Goal: Task Accomplishment & Management: Manage account settings

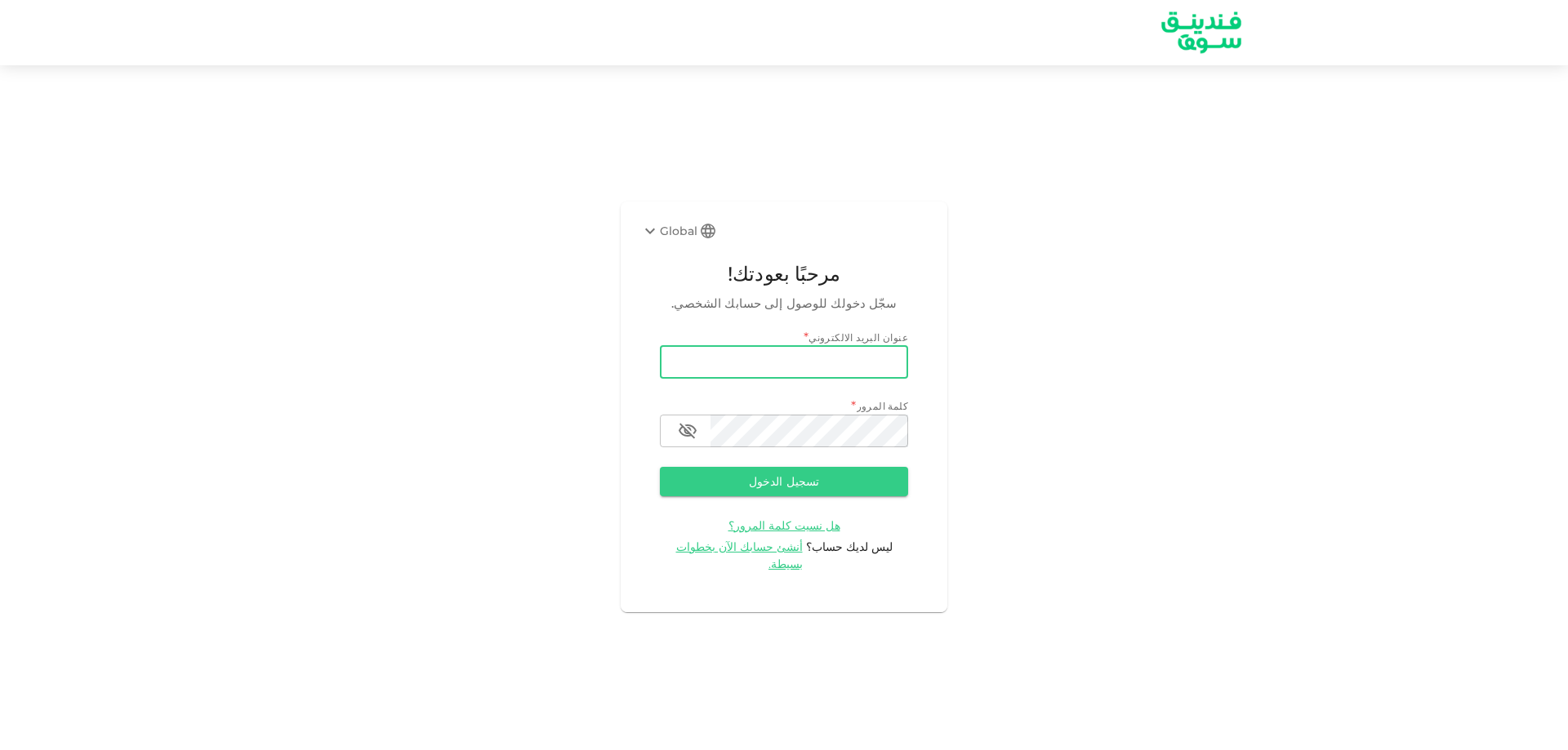
drag, startPoint x: 0, startPoint y: 0, endPoint x: 715, endPoint y: 371, distance: 805.5
click at [715, 371] on input "email" at bounding box center [784, 363] width 248 height 33
type input "[EMAIL_ADDRESS][DOMAIN_NAME]"
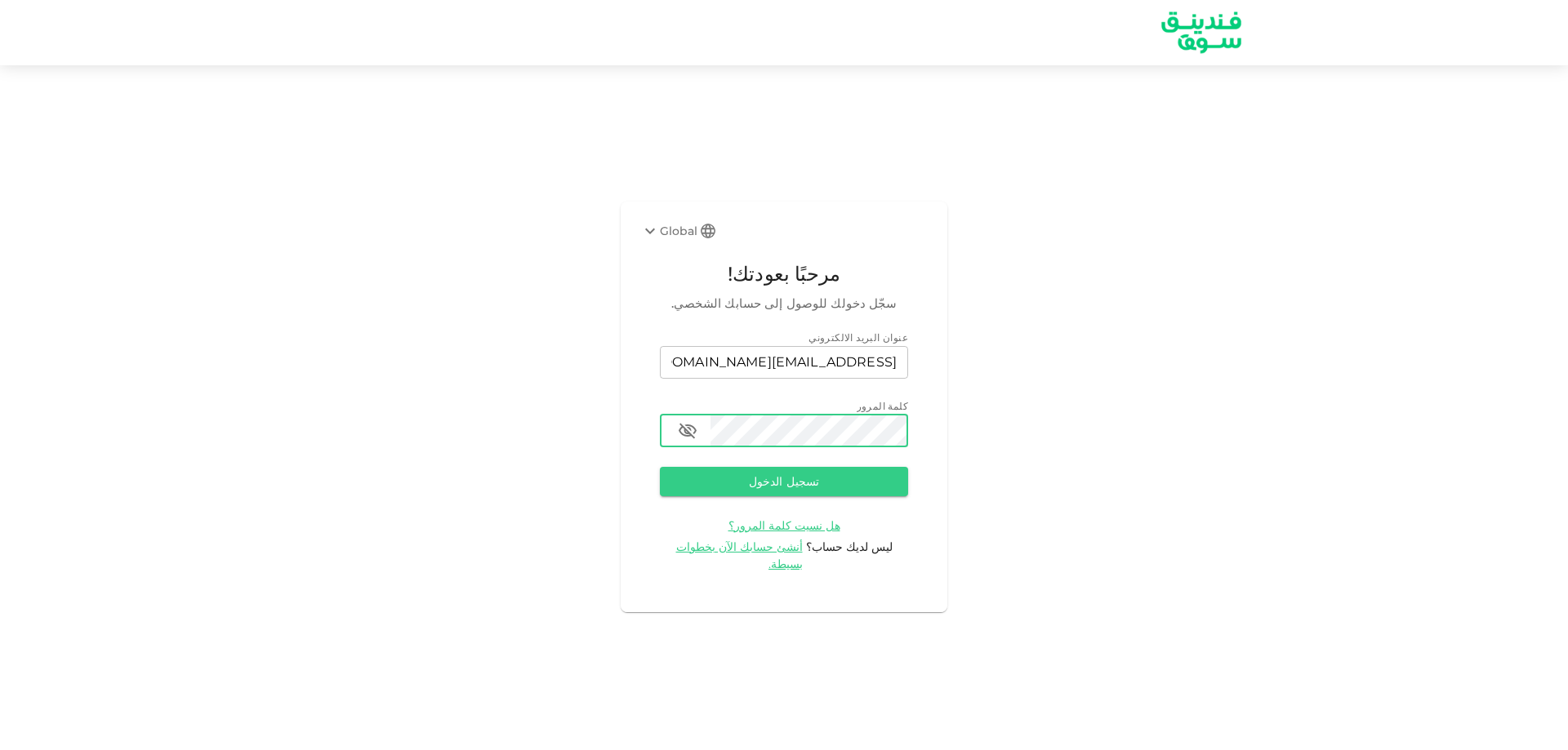
click at [660, 467] on button "تسجيل الدخول" at bounding box center [784, 481] width 248 height 29
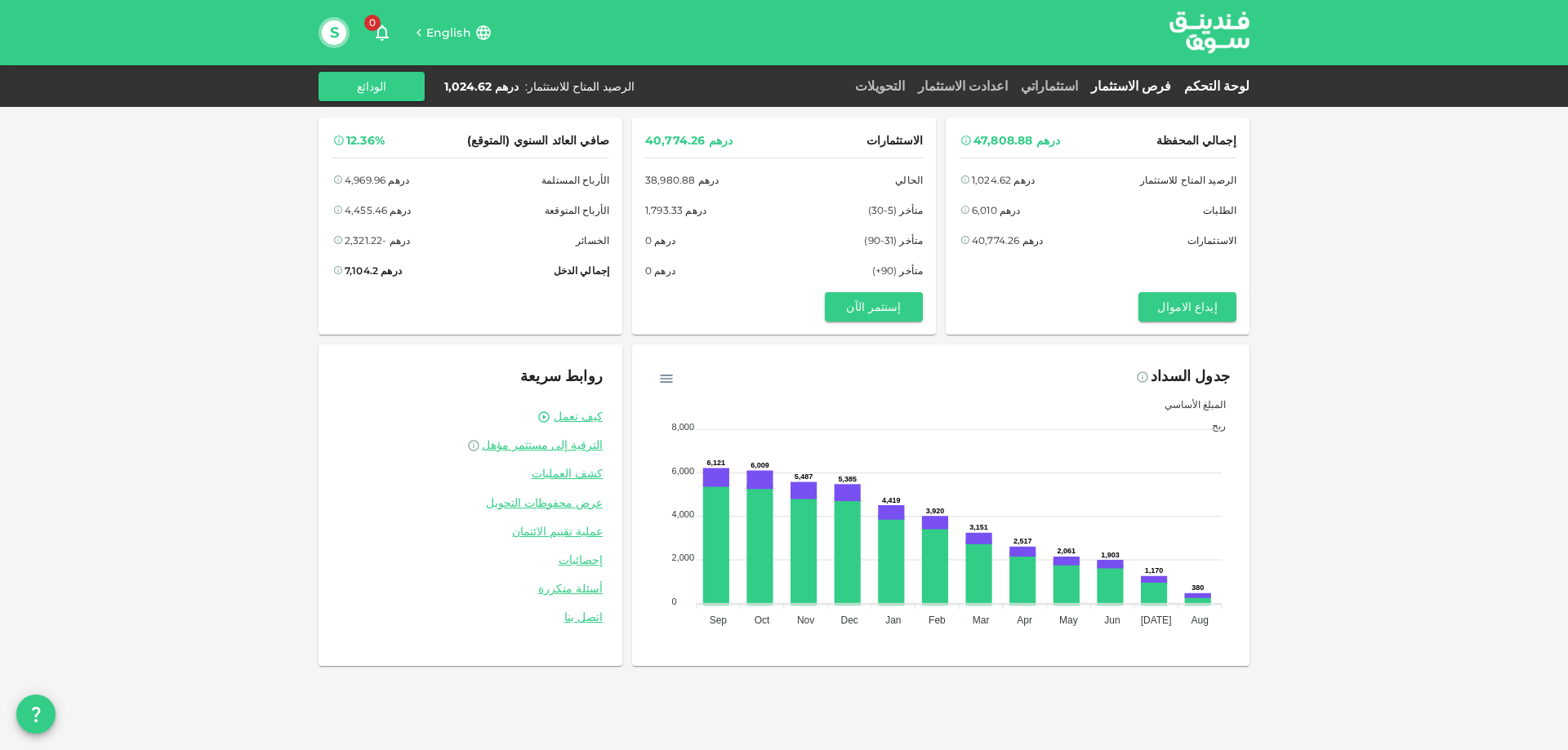
click at [1147, 87] on link "فرص الاستثمار" at bounding box center [1130, 86] width 93 height 15
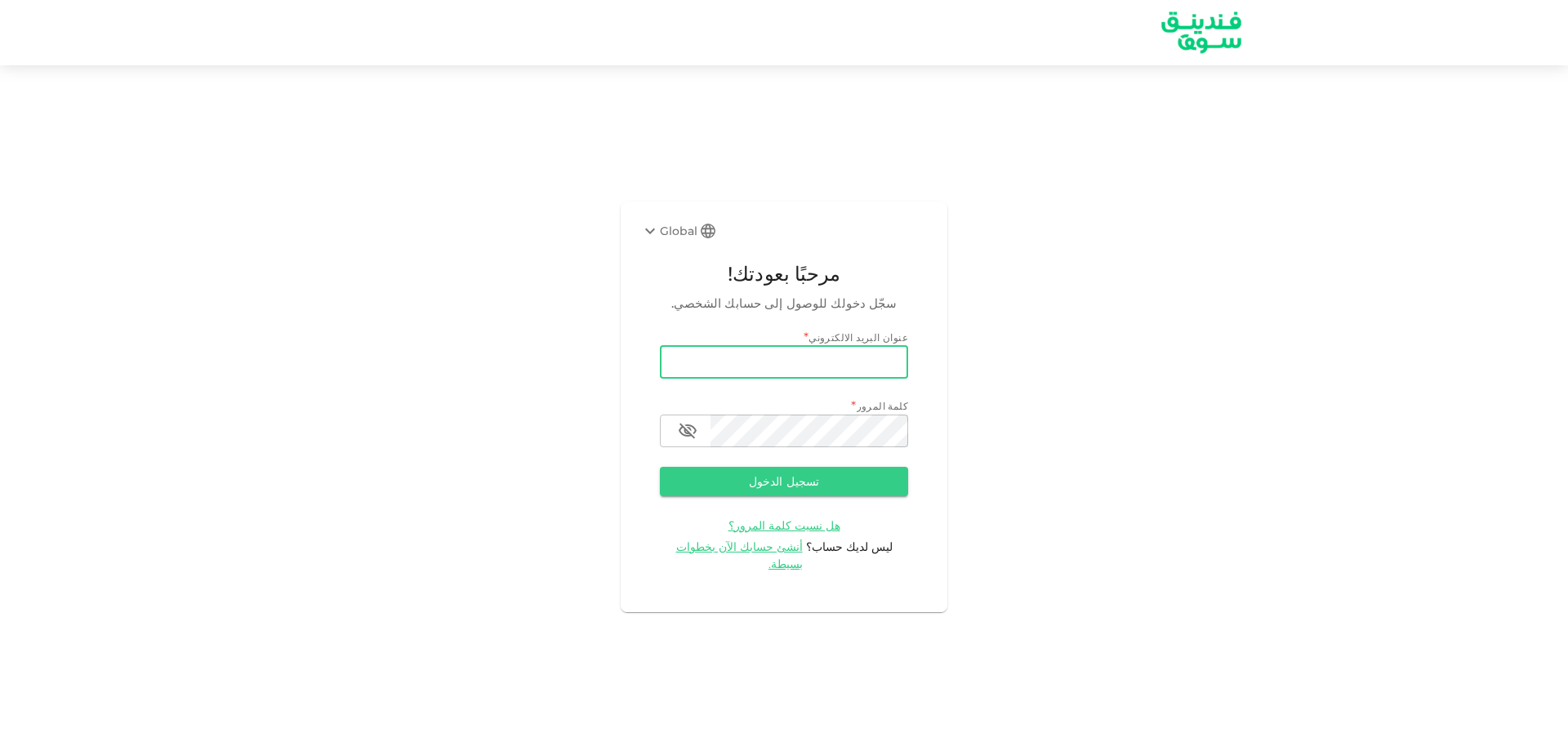
click at [707, 375] on input "email" at bounding box center [784, 363] width 248 height 33
type input "[EMAIL_ADDRESS][DOMAIN_NAME]"
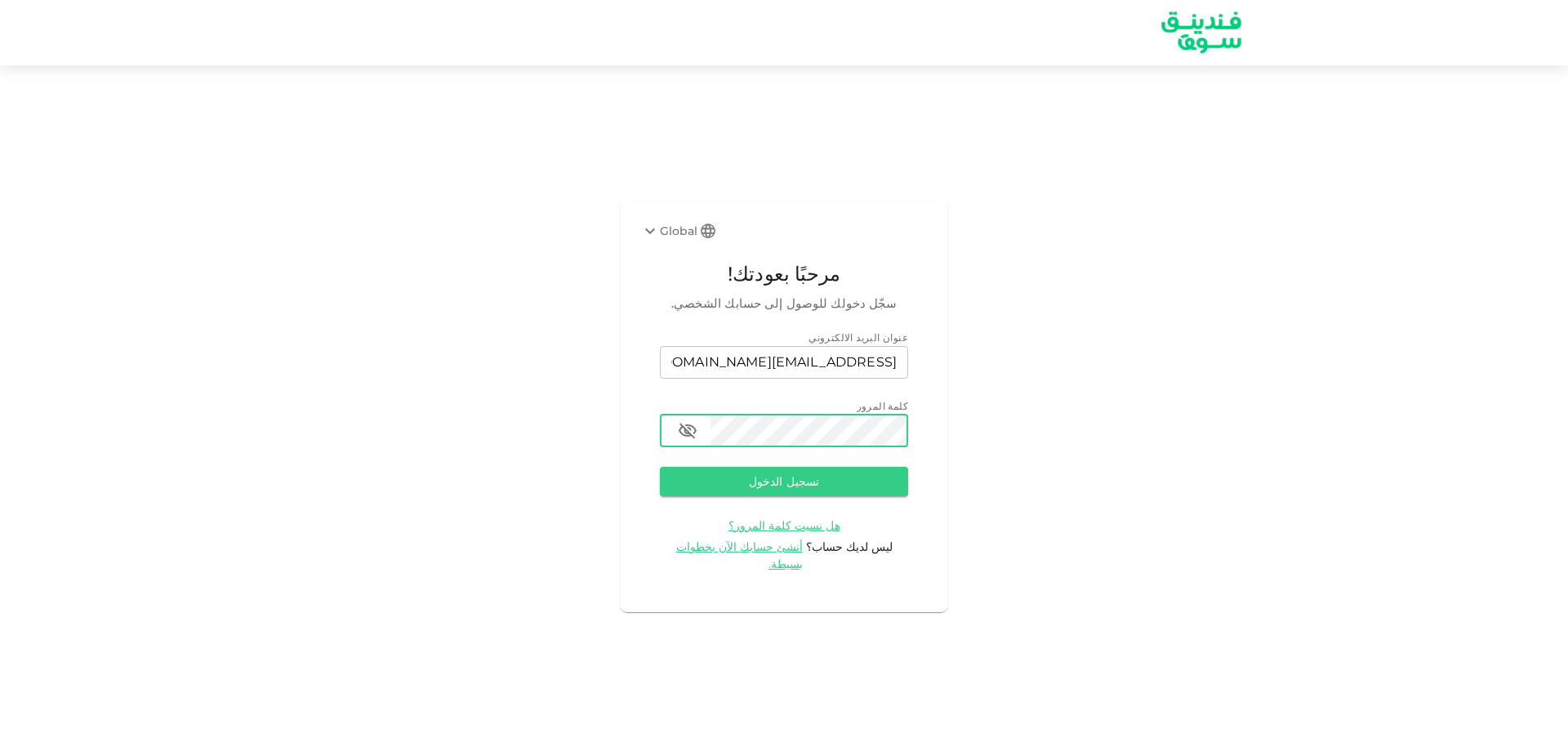
click at [660, 467] on button "تسجيل الدخول" at bounding box center [784, 481] width 248 height 29
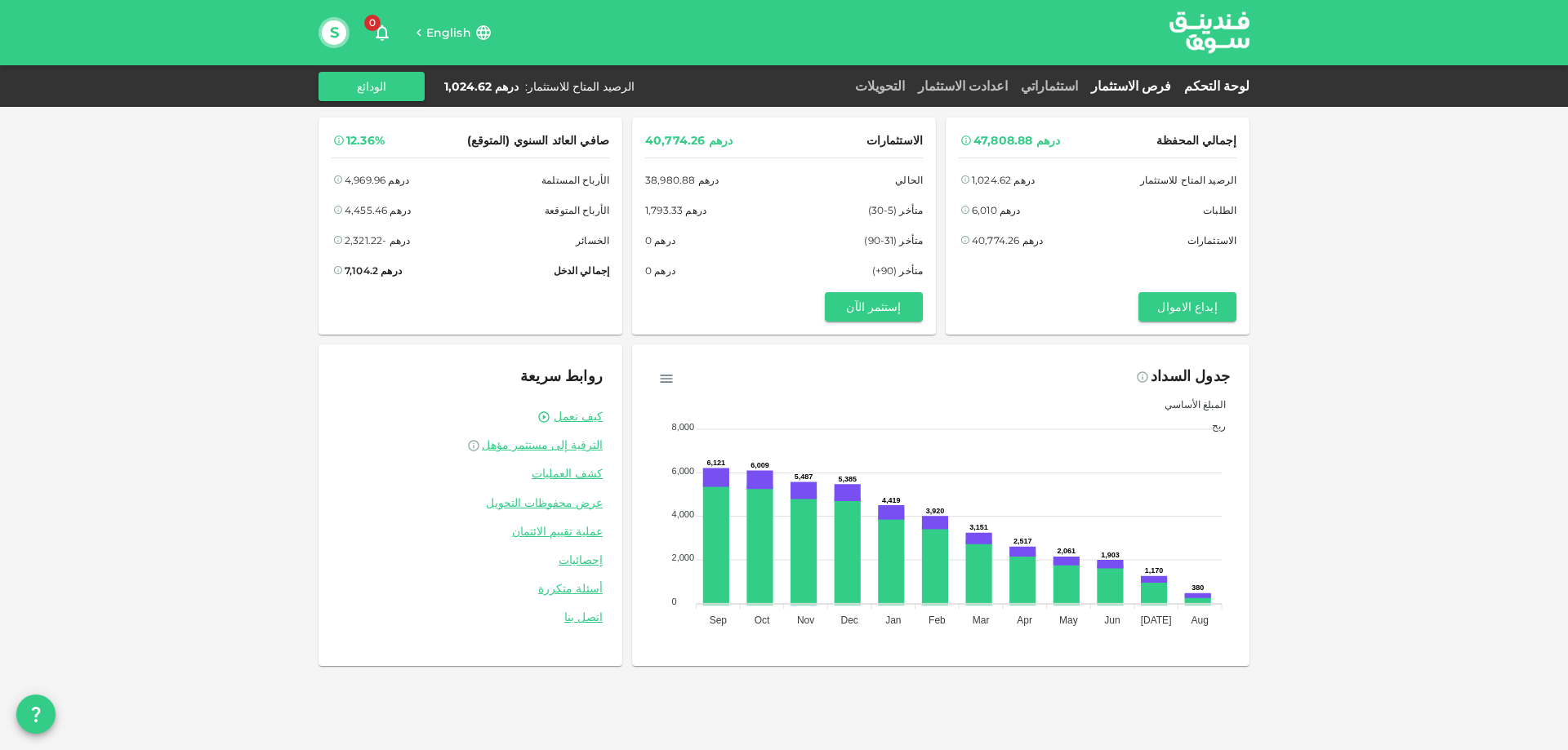
click at [1142, 85] on link "فرص الاستثمار" at bounding box center [1130, 86] width 93 height 15
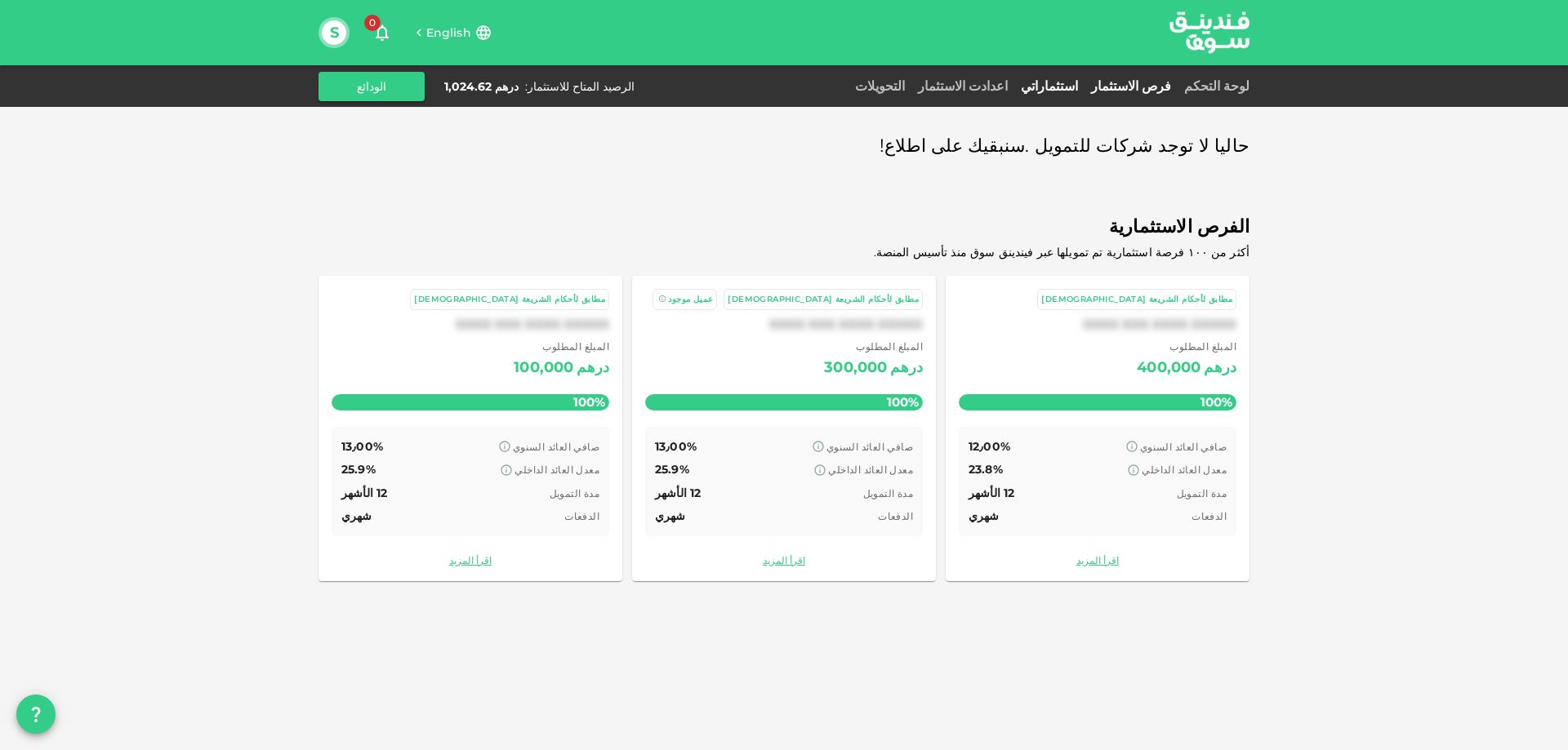
click at [1084, 84] on link "استثماراتي" at bounding box center [1048, 86] width 70 height 15
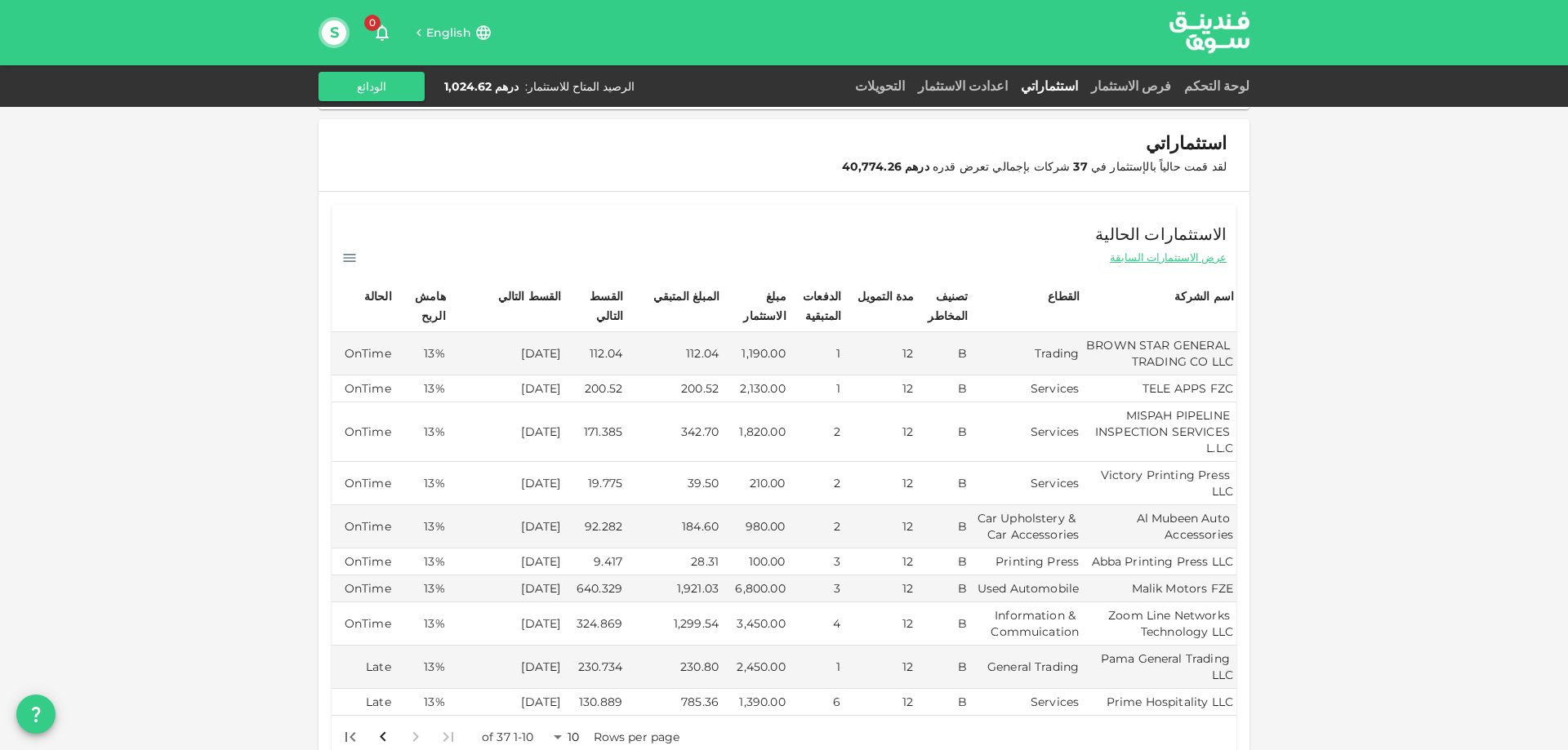
scroll to position [326, 0]
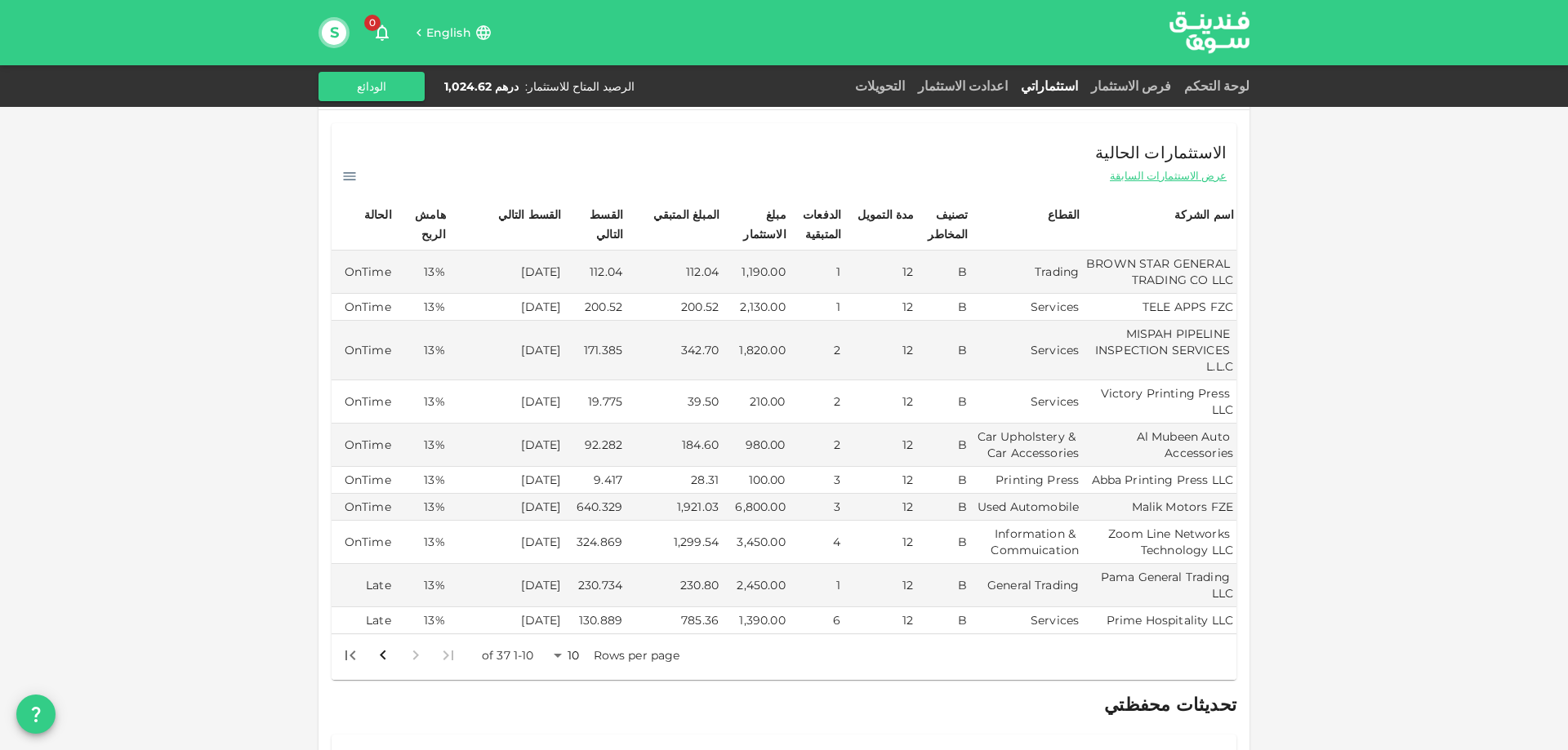
click at [564, 635] on body "English 0 S لوحة التحكم فرص الاستثمار استثماراتي اعدادت الاستثمار التحويلات الر…" at bounding box center [784, 375] width 1568 height 750
click at [573, 684] on li "50" at bounding box center [573, 693] width 49 height 29
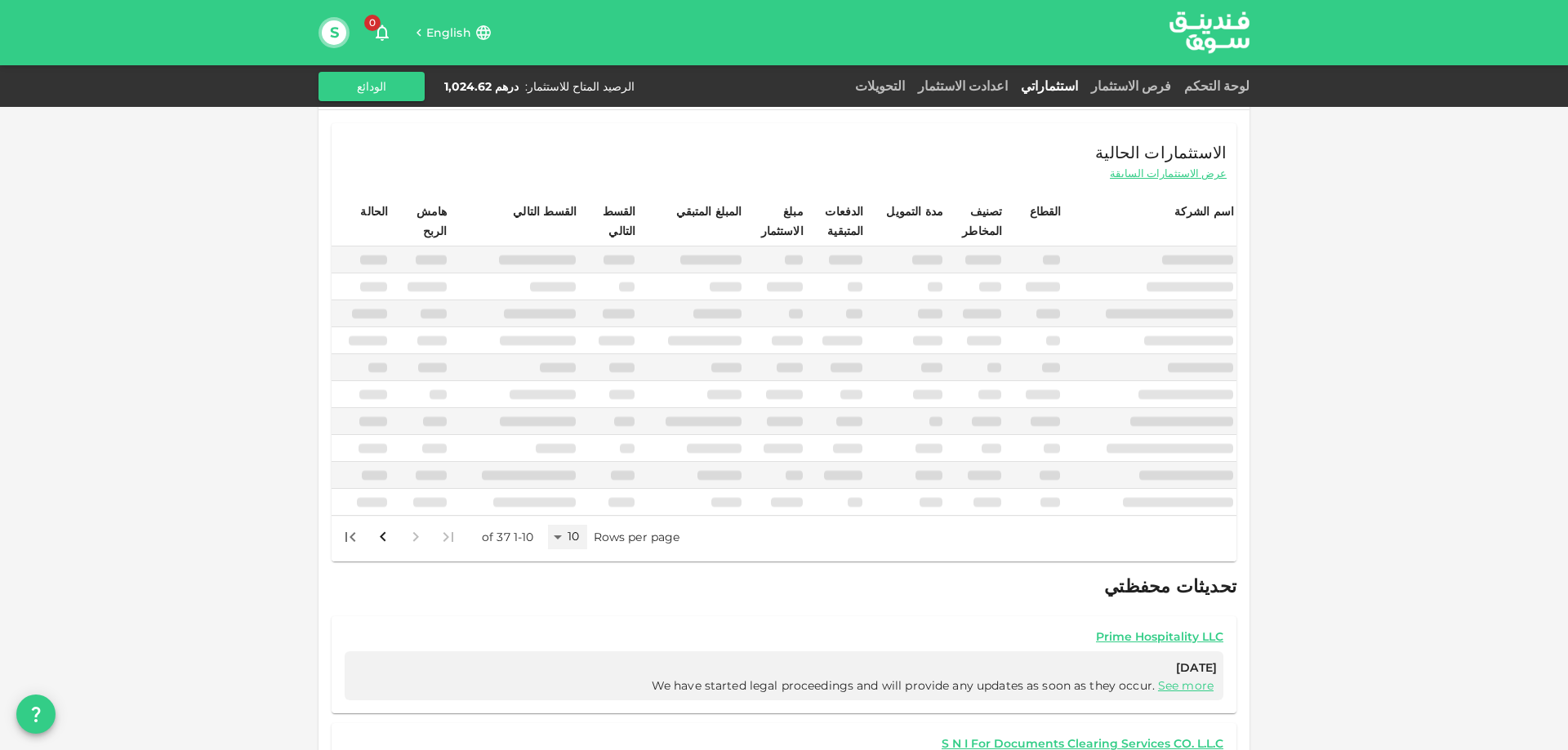
type input "50"
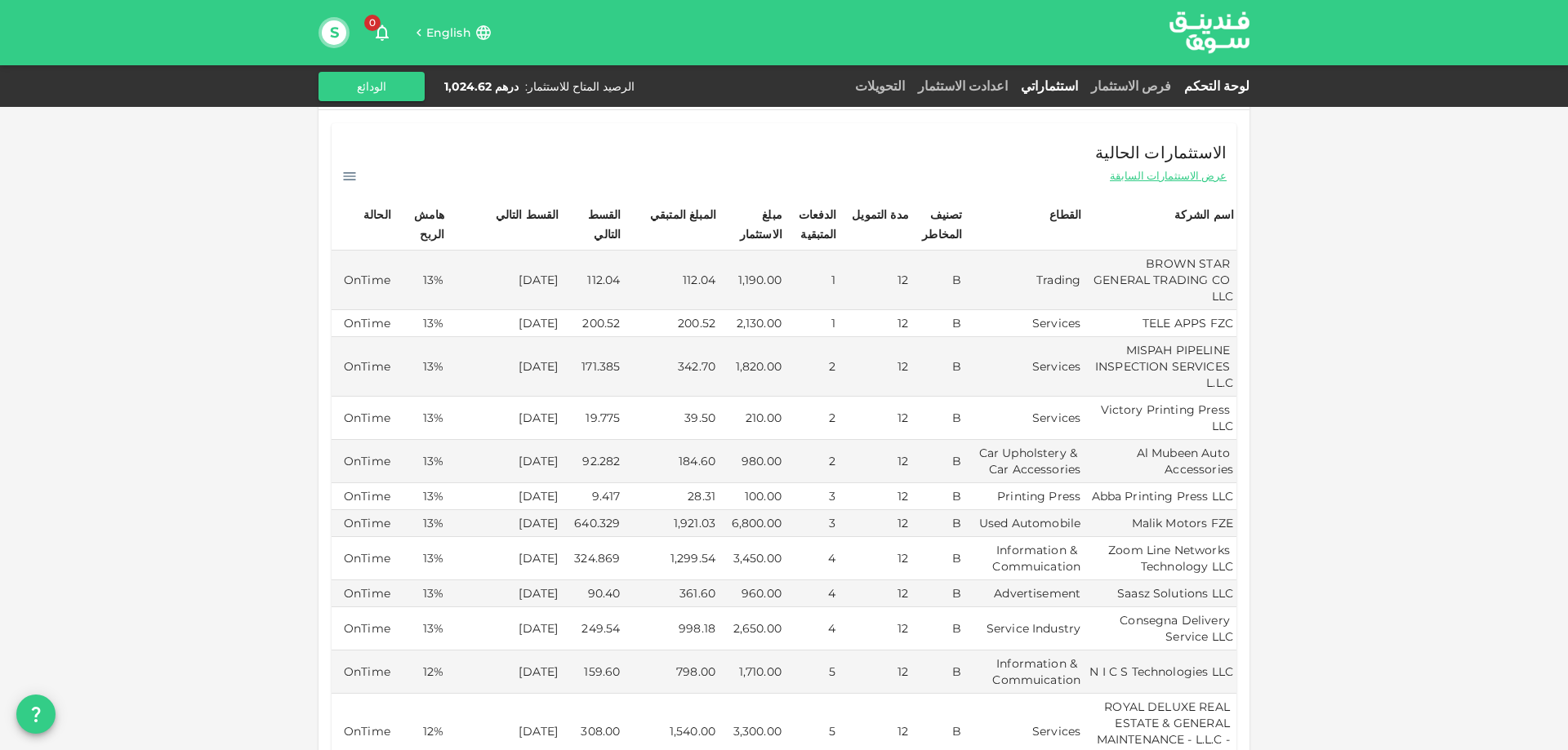
click at [1222, 83] on link "لوحة التحكم" at bounding box center [1213, 86] width 72 height 15
